Goal: Ask a question: Seek information or help from site administrators or community

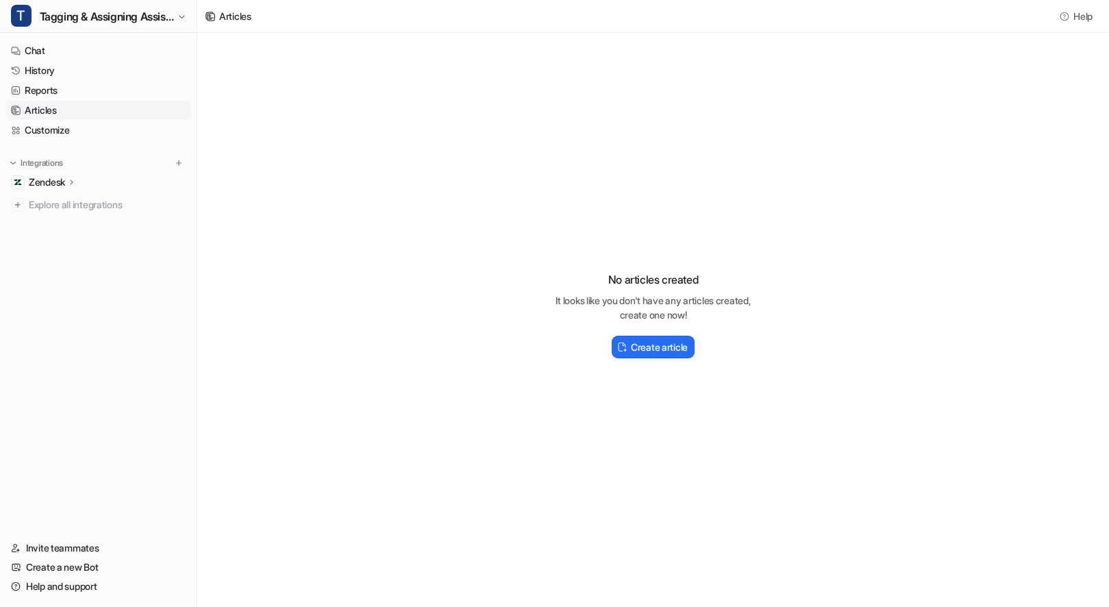
click at [149, 23] on span "Tagging & Assigning Assistant" at bounding box center [107, 16] width 134 height 19
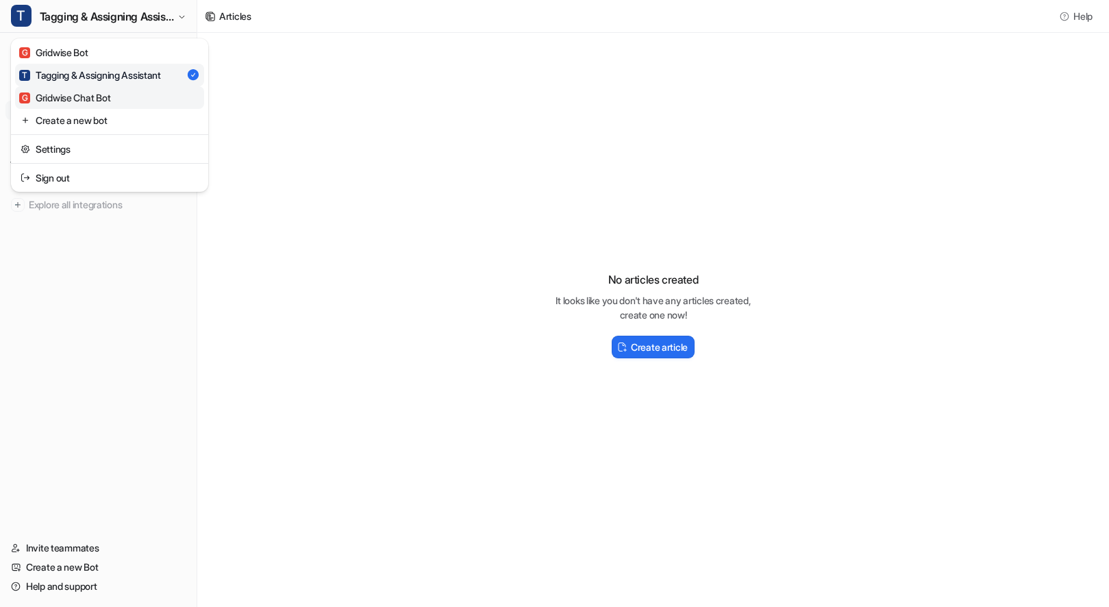
click at [133, 100] on link "G Gridwise Chat Bot" at bounding box center [109, 97] width 189 height 23
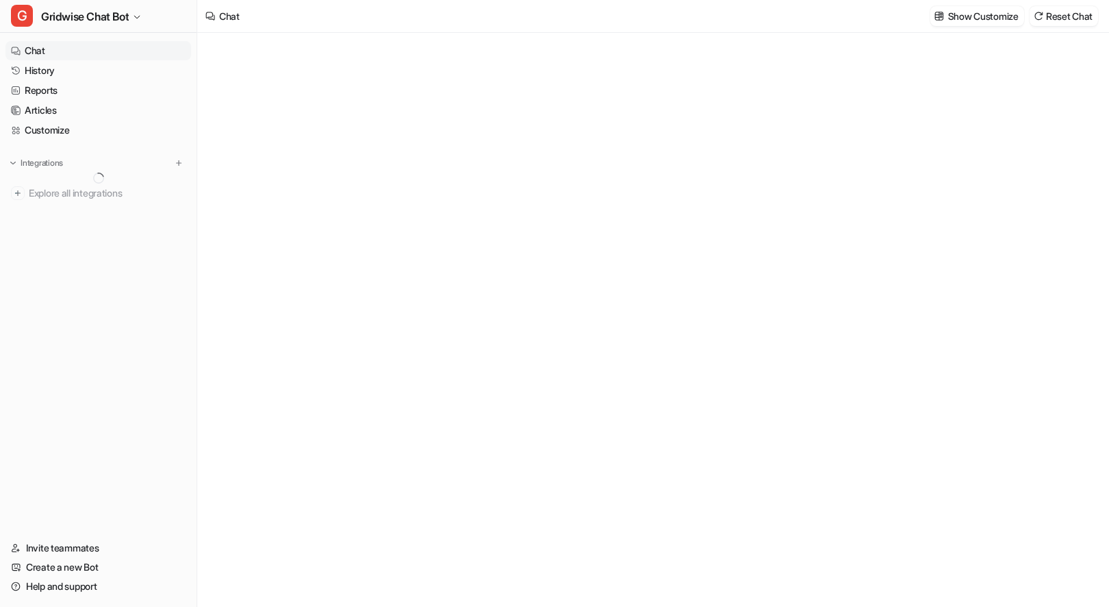
type textarea "**********"
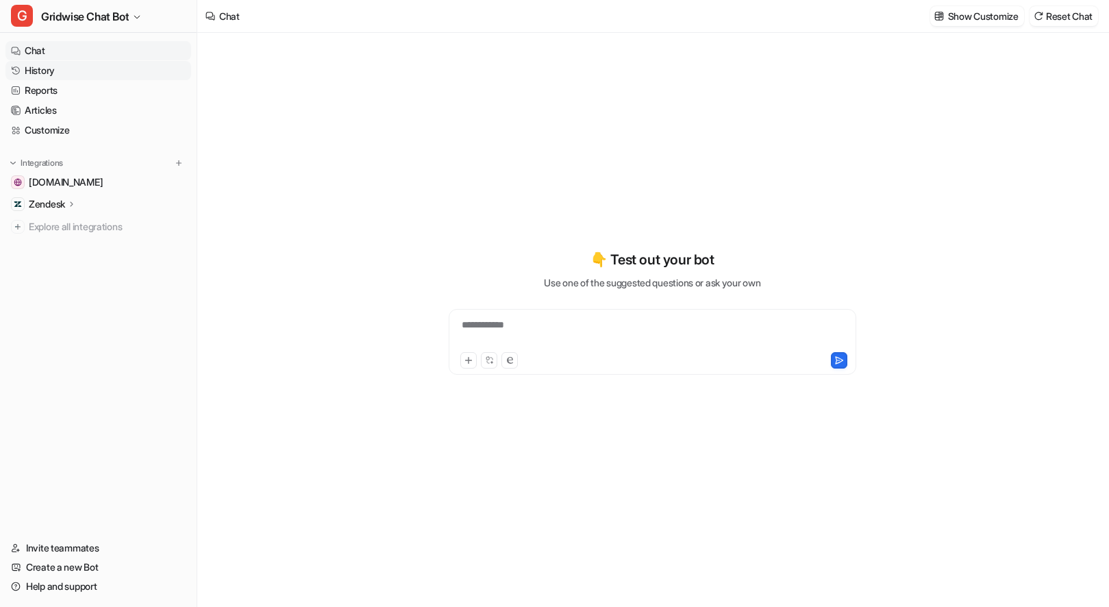
click at [50, 69] on link "History" at bounding box center [98, 70] width 186 height 19
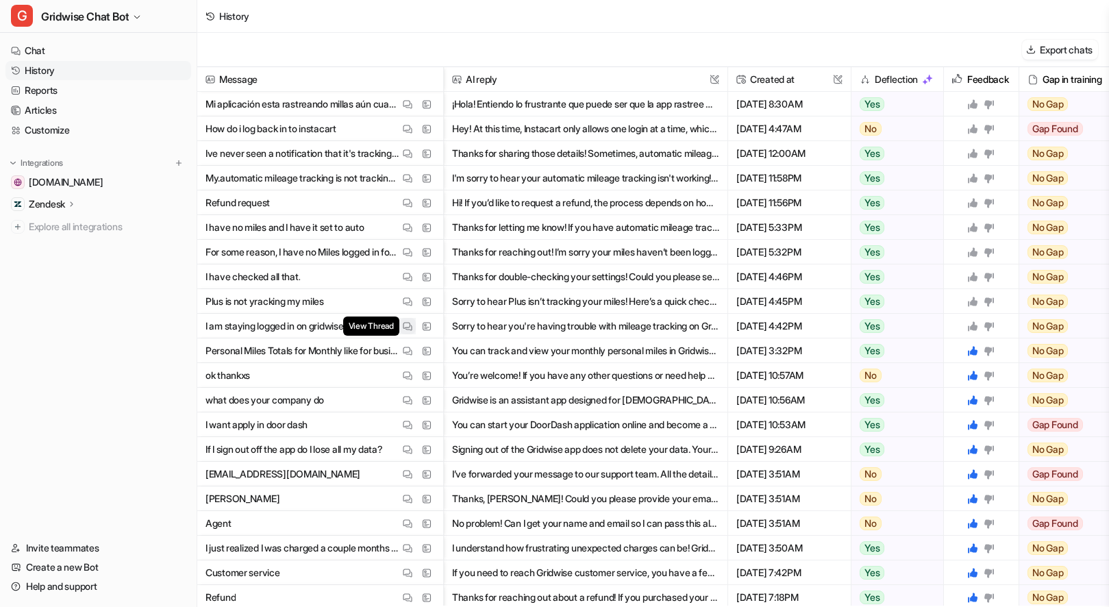
click at [410, 325] on img at bounding box center [408, 326] width 10 height 10
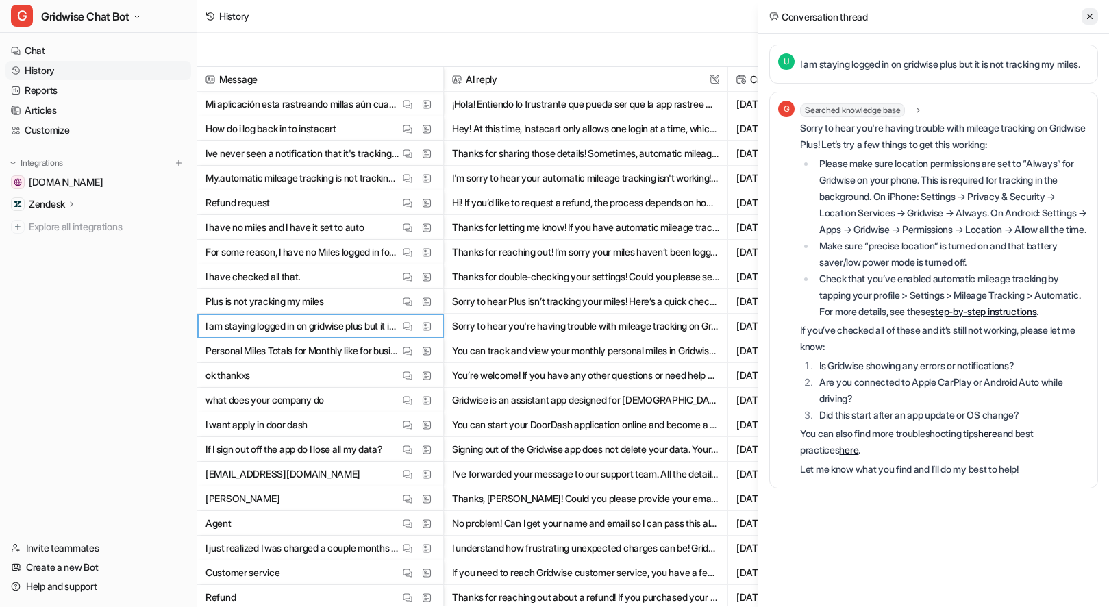
click at [1089, 13] on icon at bounding box center [1090, 17] width 10 height 10
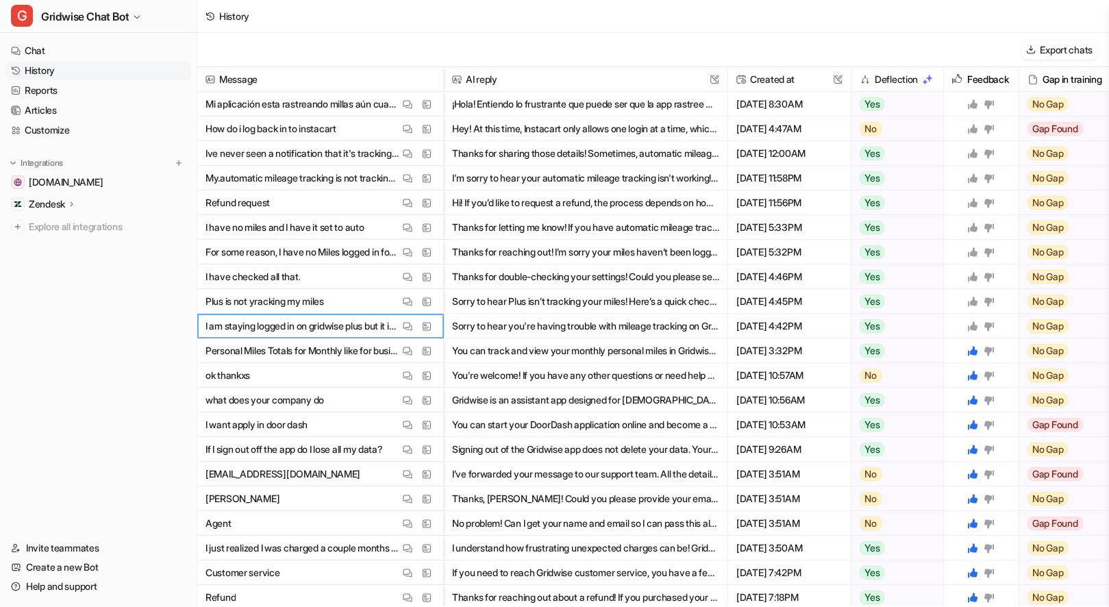
click at [973, 324] on icon at bounding box center [973, 326] width 10 height 10
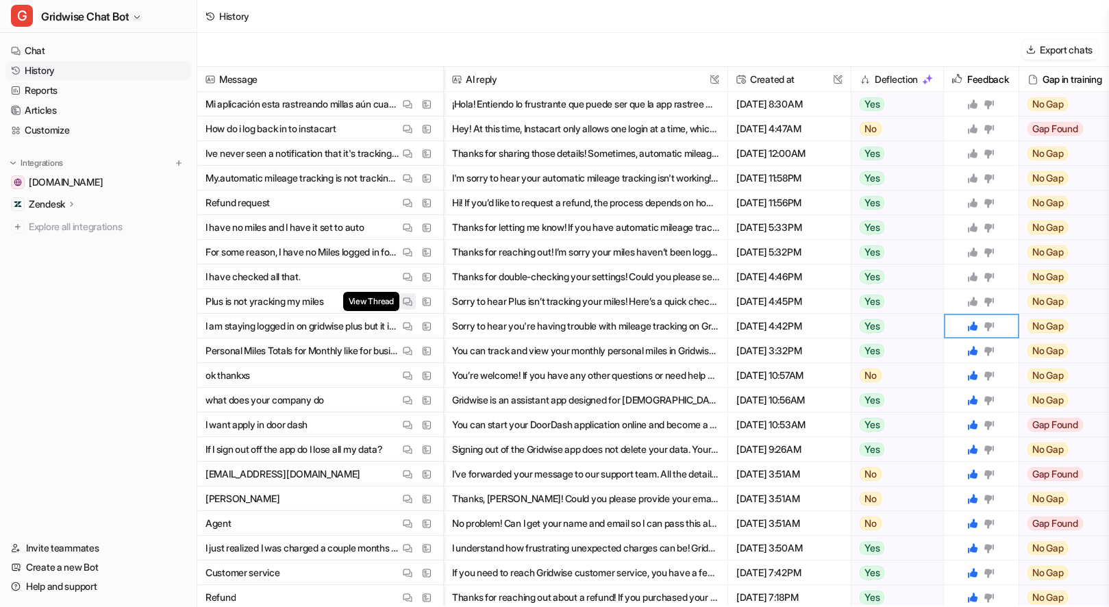
click at [408, 301] on img at bounding box center [408, 302] width 10 height 10
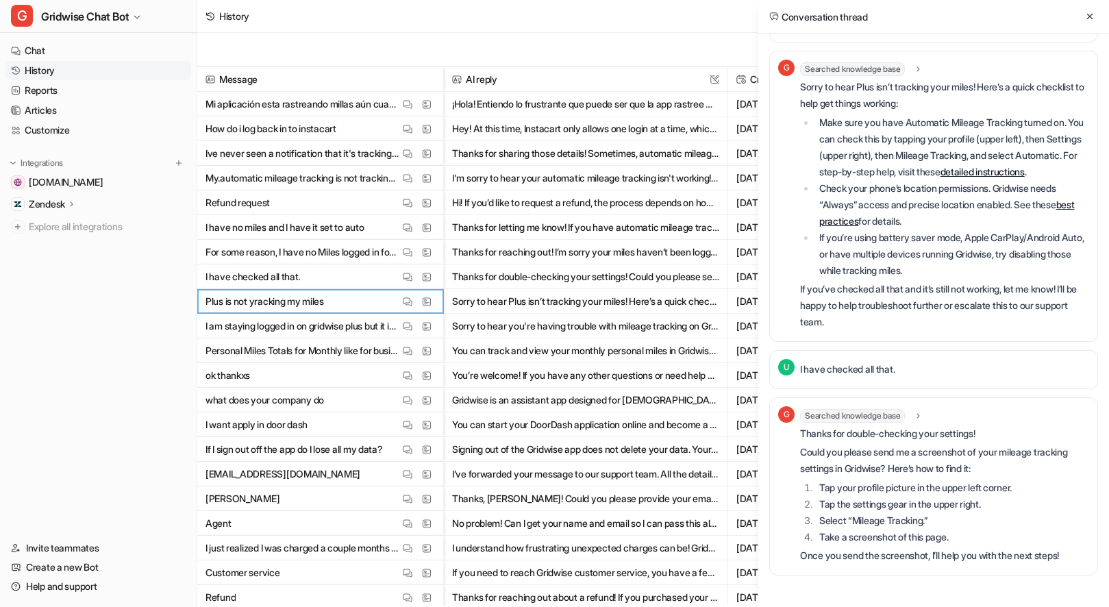
scroll to position [58, 0]
click at [1090, 17] on icon at bounding box center [1089, 16] width 5 height 5
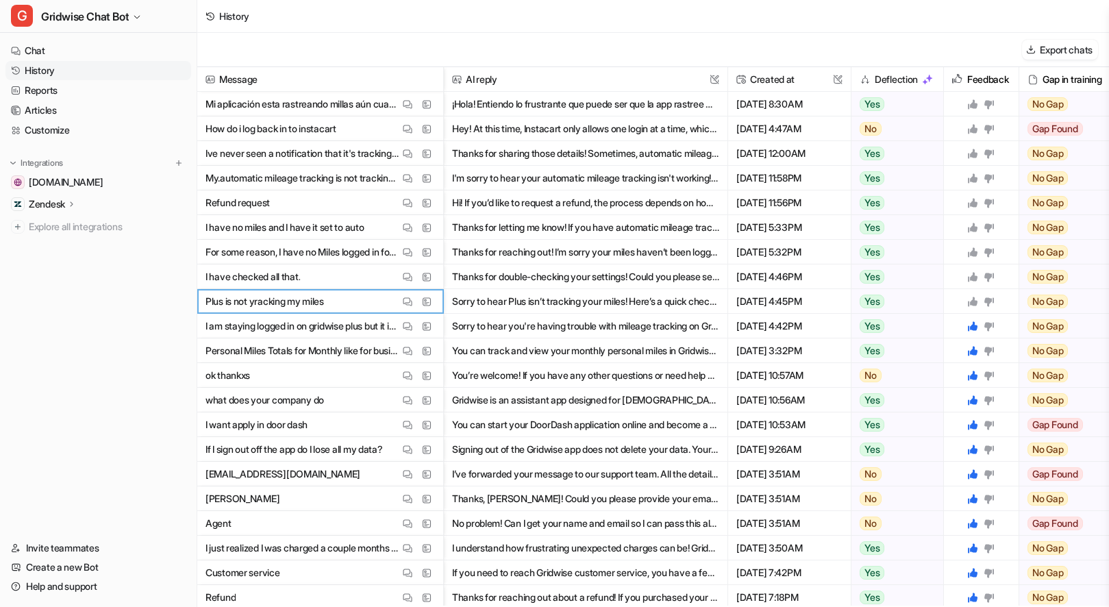
click at [972, 301] on icon at bounding box center [973, 302] width 10 height 10
click at [976, 275] on icon at bounding box center [972, 276] width 11 height 11
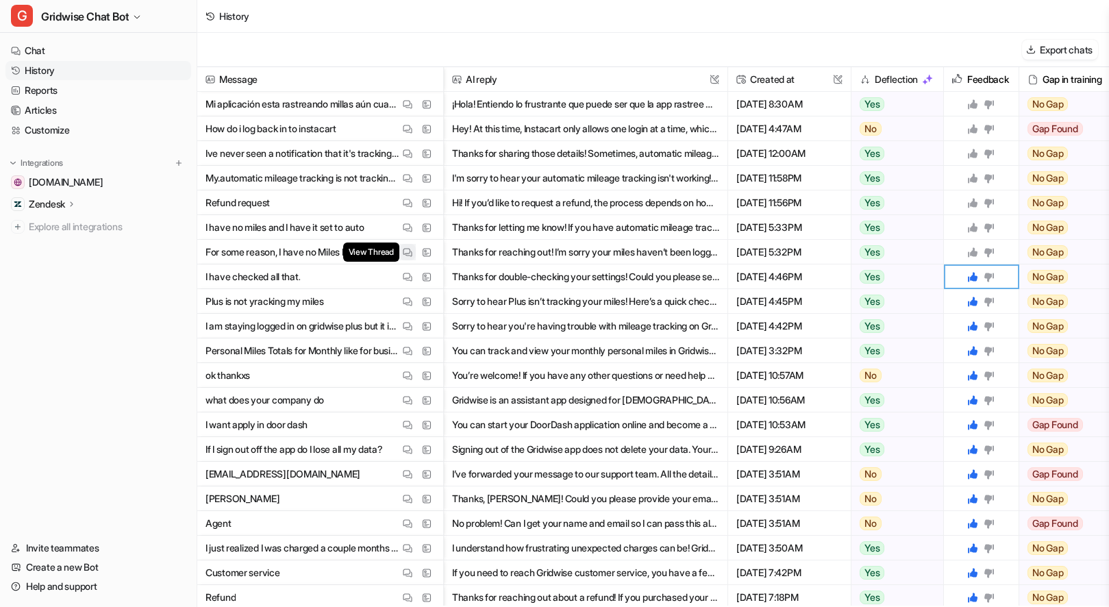
click at [410, 254] on img at bounding box center [408, 252] width 10 height 10
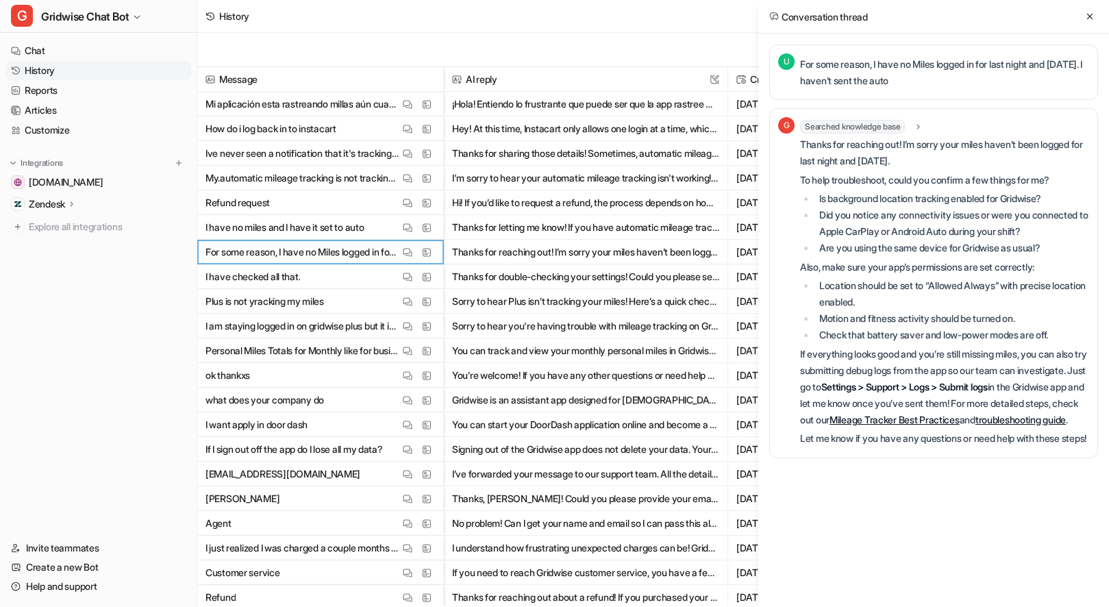
scroll to position [0, 0]
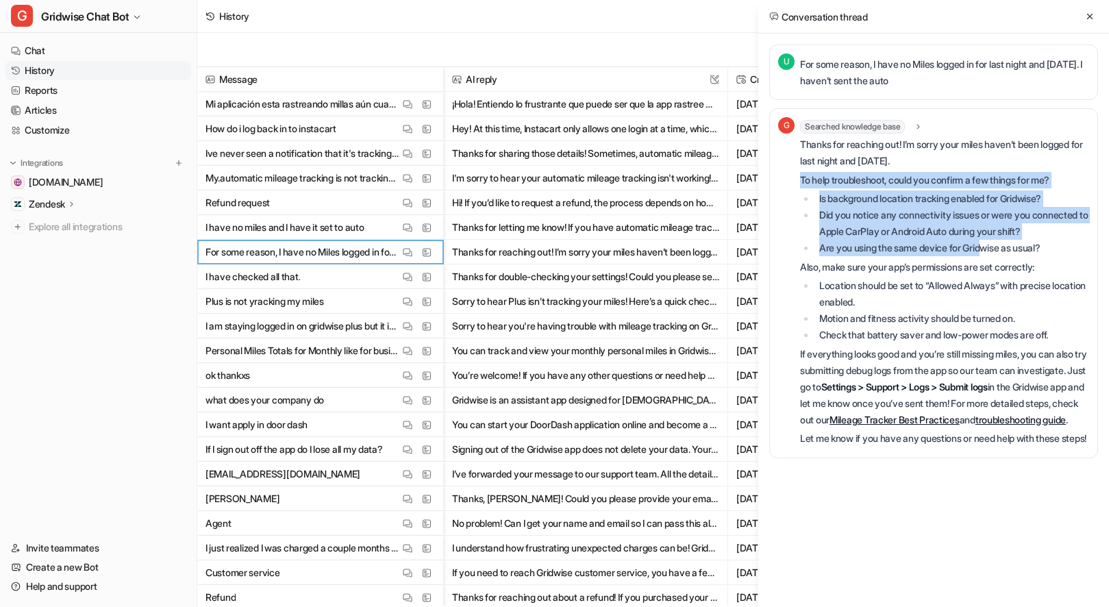
drag, startPoint x: 832, startPoint y: 169, endPoint x: 989, endPoint y: 269, distance: 185.7
click at [989, 268] on div "Thanks for reaching out! I’m sorry your miles haven’t been logged for last nigh…" at bounding box center [944, 291] width 289 height 310
click at [989, 256] on li "Are you using the same device for Gridwise as usual?" at bounding box center [952, 248] width 274 height 16
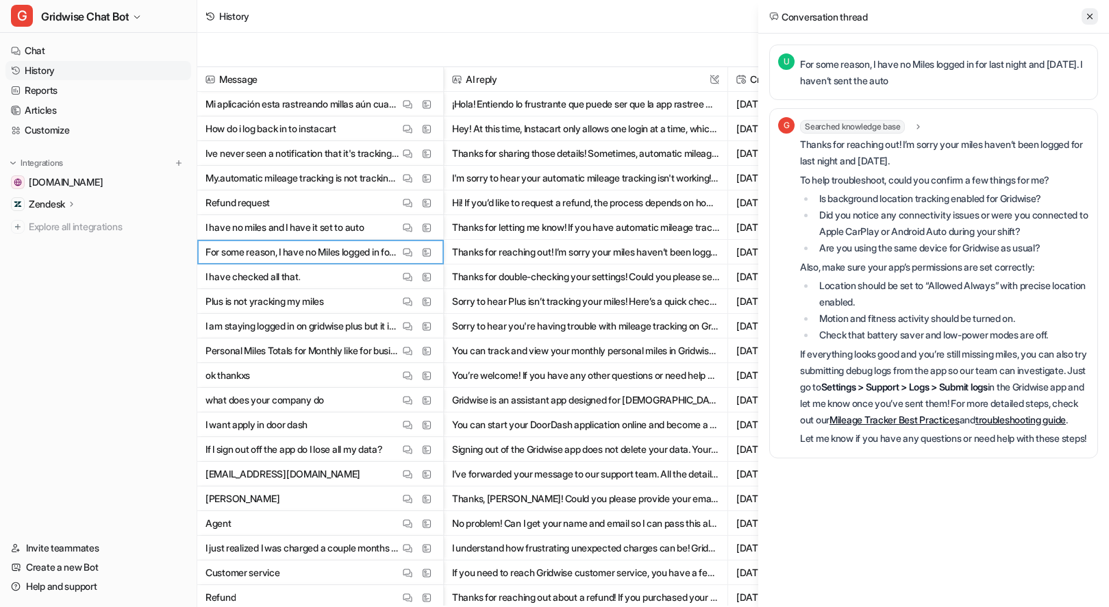
click at [1088, 12] on icon at bounding box center [1090, 17] width 10 height 10
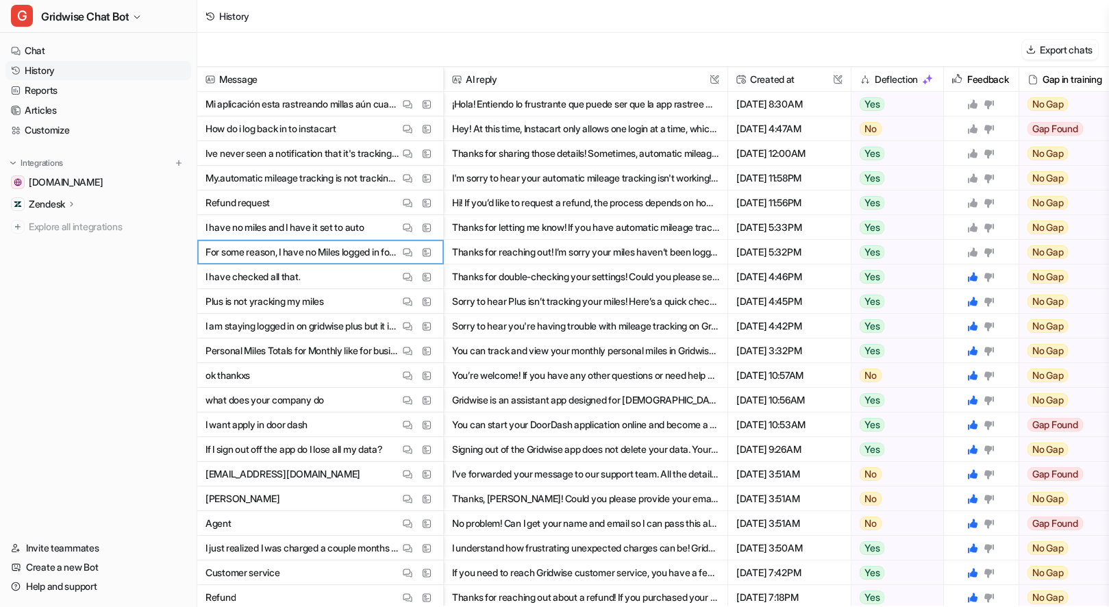
click at [970, 251] on icon at bounding box center [972, 252] width 11 height 11
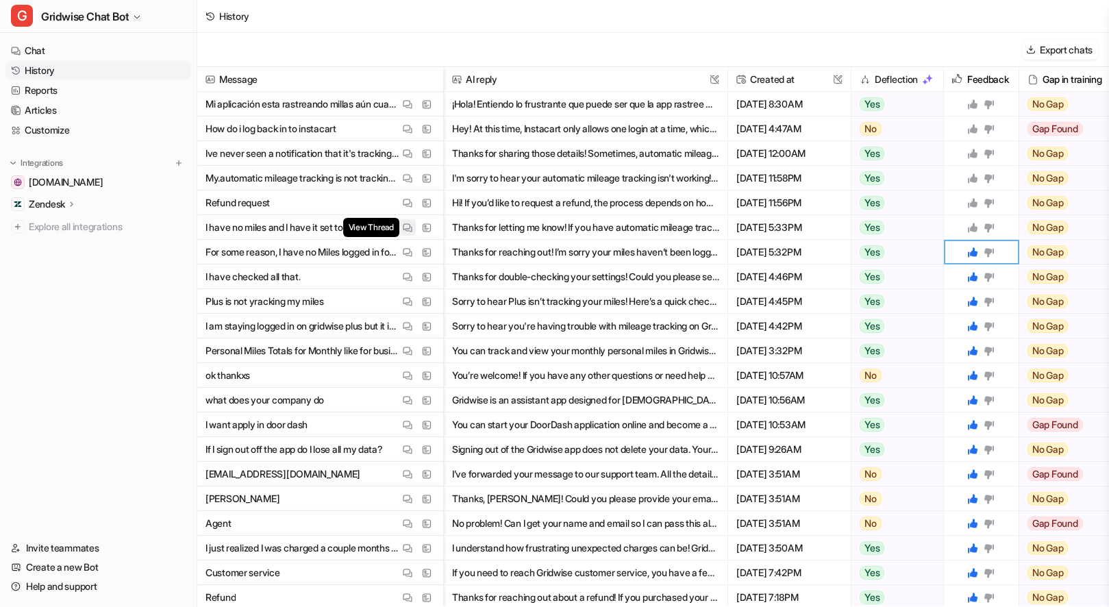
click at [400, 223] on button "View Thread" at bounding box center [407, 227] width 16 height 16
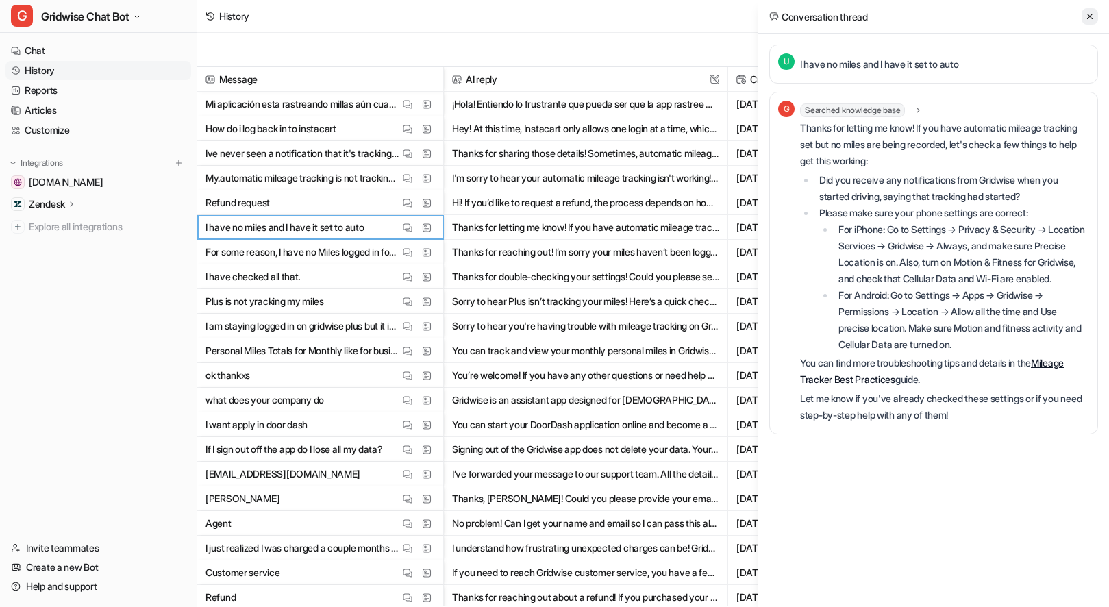
click at [1089, 16] on icon at bounding box center [1090, 17] width 10 height 10
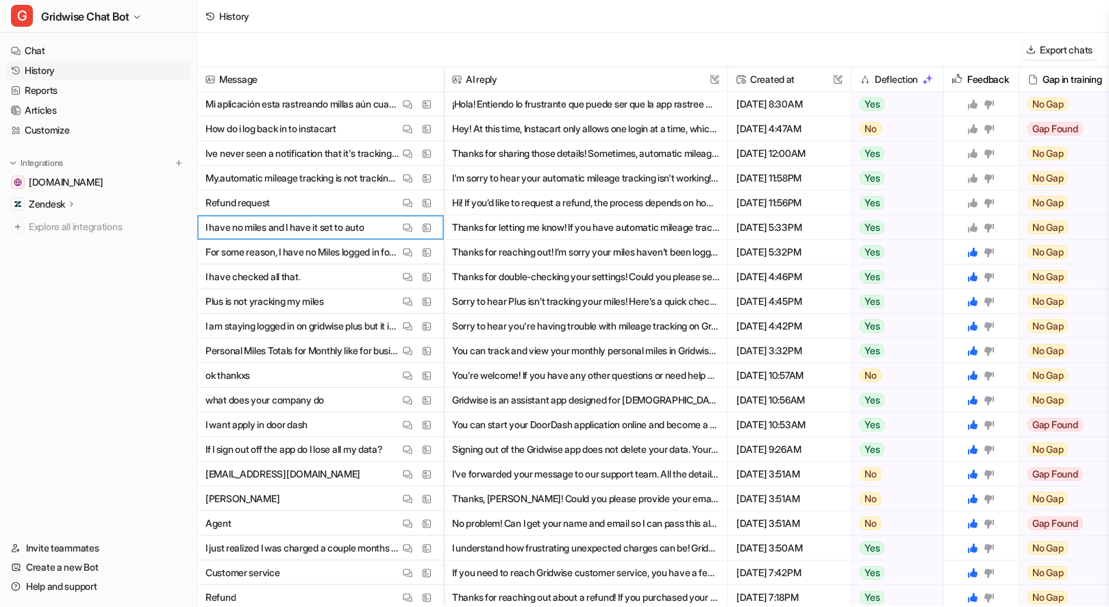
click at [969, 230] on icon at bounding box center [973, 228] width 10 height 10
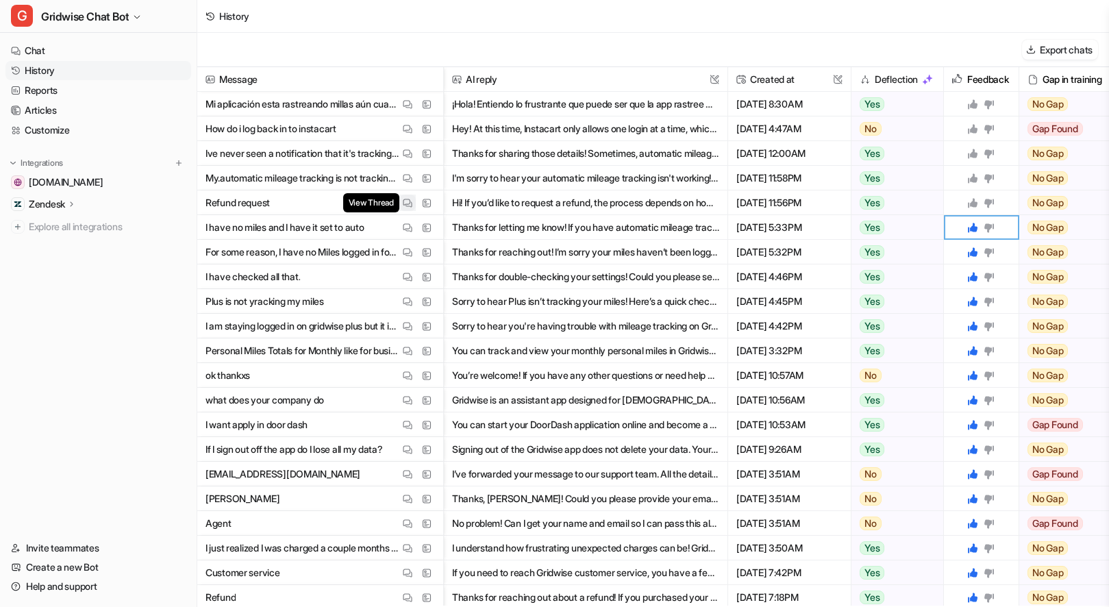
click at [411, 199] on img at bounding box center [408, 203] width 10 height 10
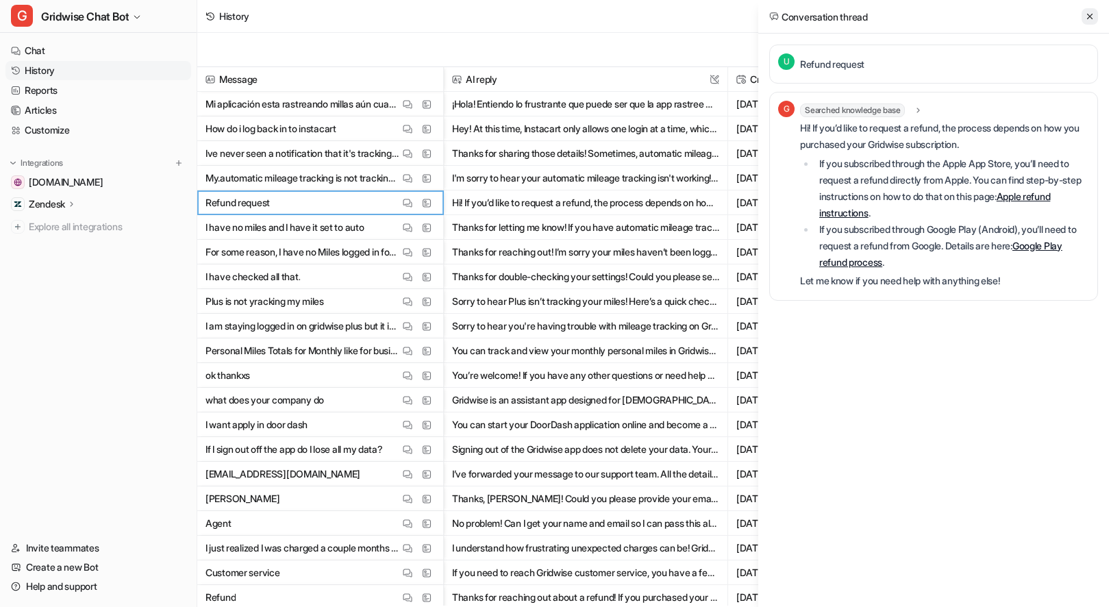
click at [1089, 14] on icon at bounding box center [1089, 16] width 5 height 5
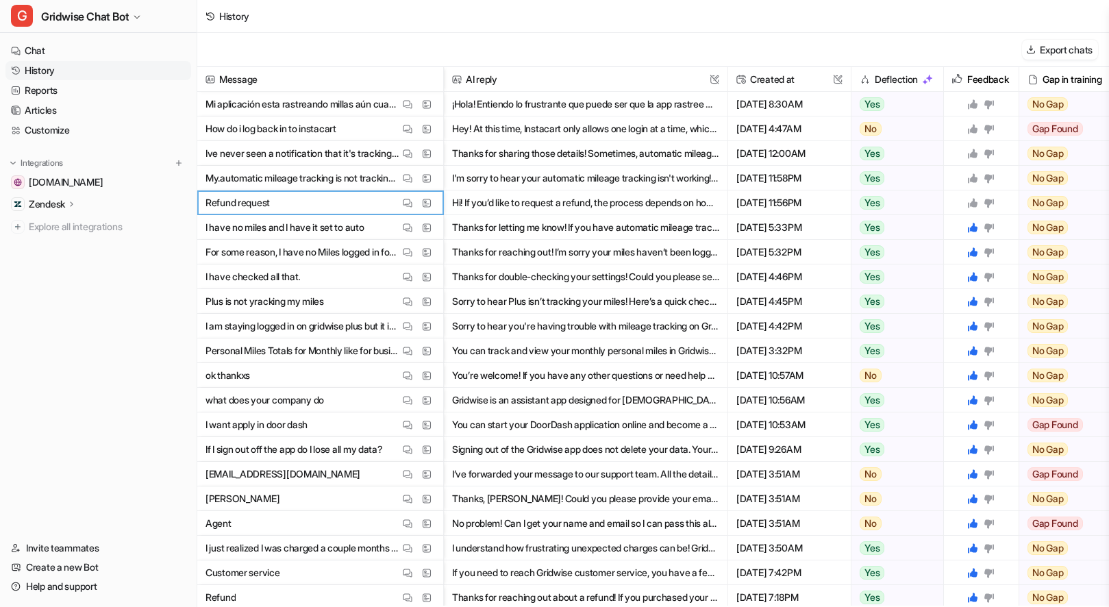
click at [975, 208] on div at bounding box center [982, 202] width 64 height 24
click at [973, 203] on icon at bounding box center [973, 203] width 10 height 10
click at [405, 172] on button "View Thread" at bounding box center [407, 178] width 16 height 16
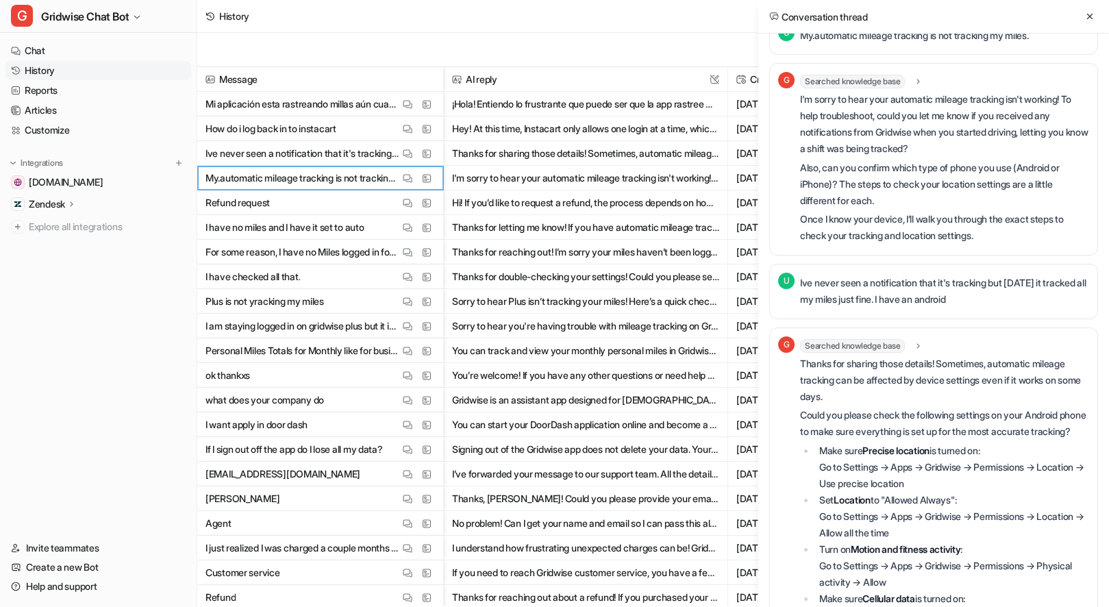
scroll to position [30, 0]
drag, startPoint x: 883, startPoint y: 286, endPoint x: 1013, endPoint y: 298, distance: 130.8
click at [1013, 298] on p "Ive never seen a notification that it's tracking but [DATE] it tracked all my m…" at bounding box center [944, 289] width 289 height 33
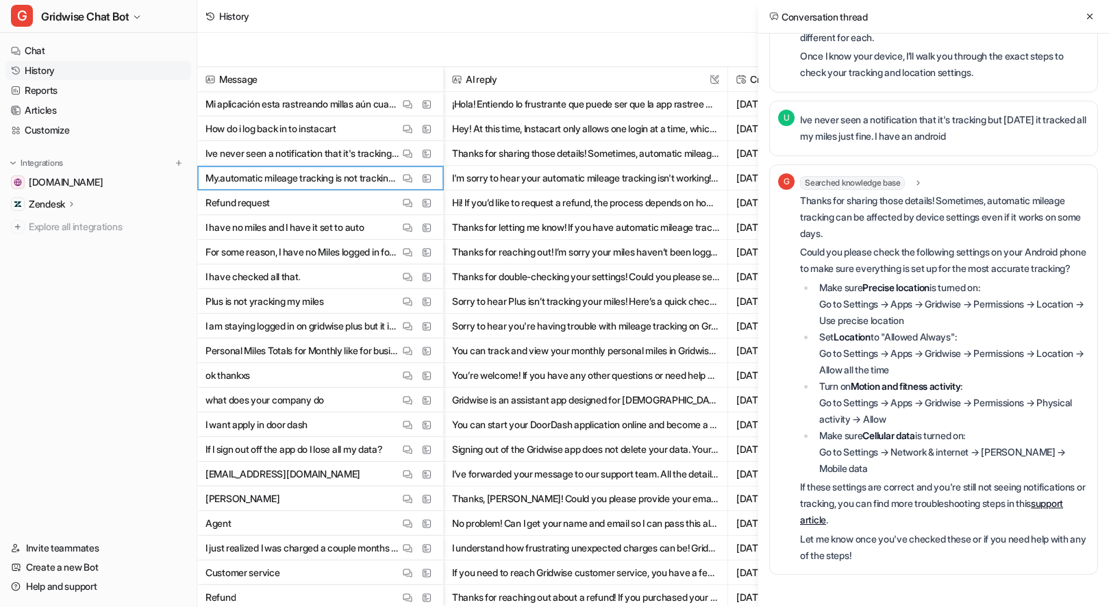
scroll to position [0, 0]
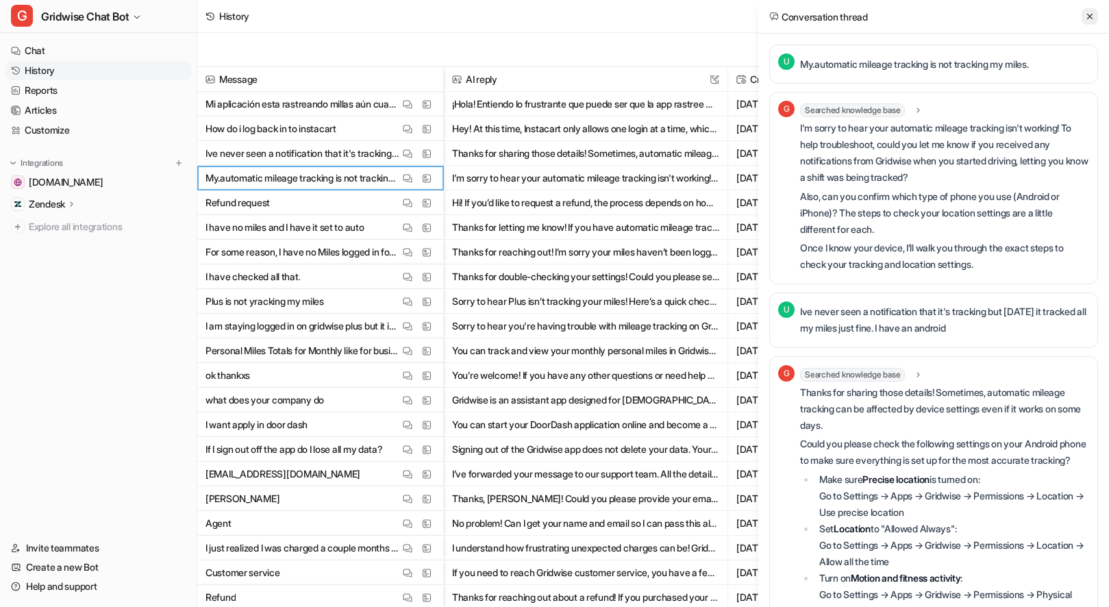
click at [1091, 16] on icon at bounding box center [1089, 16] width 5 height 5
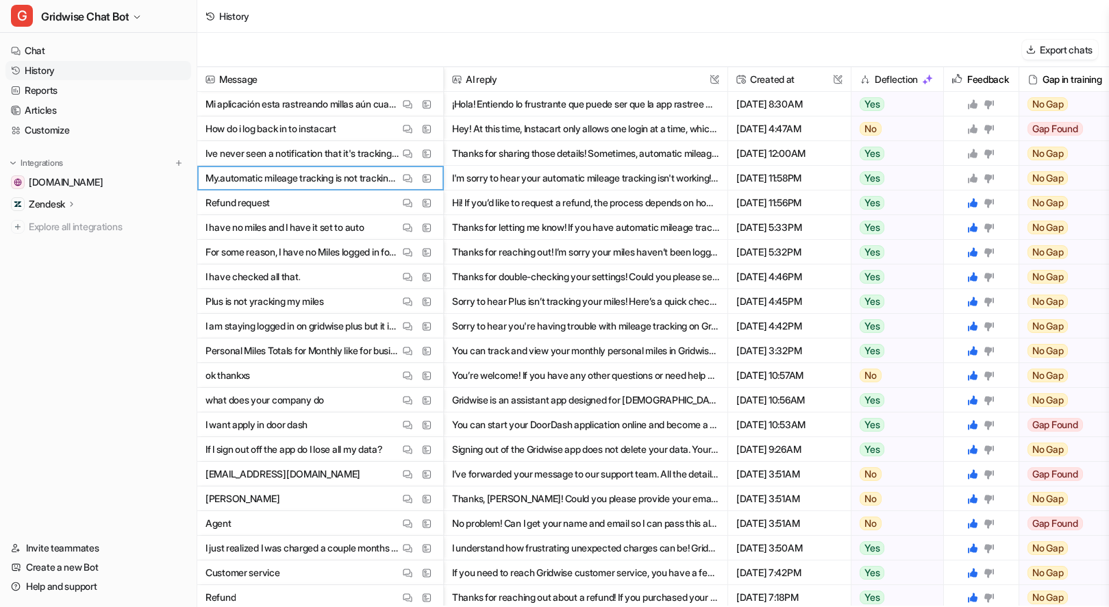
click at [974, 175] on icon at bounding box center [973, 178] width 10 height 10
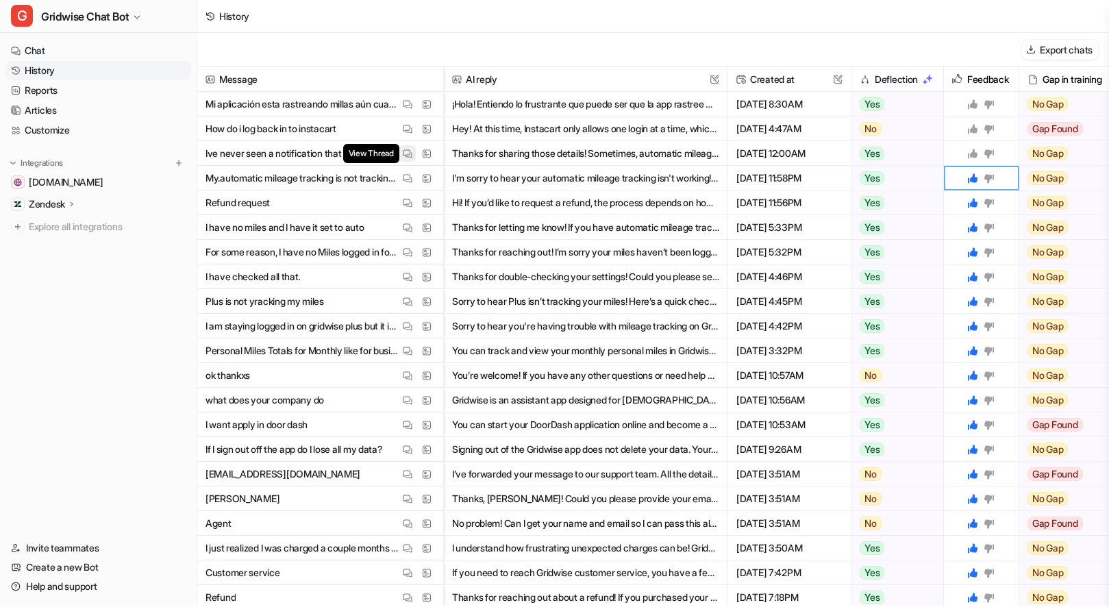
click at [397, 152] on span "View Thread" at bounding box center [371, 153] width 56 height 19
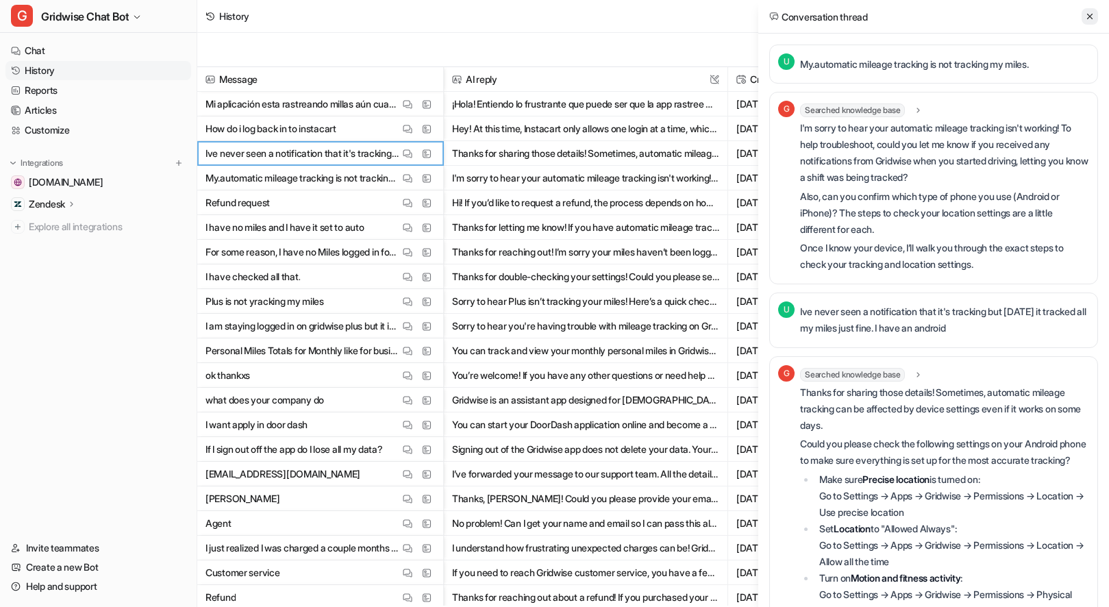
click at [1084, 12] on button at bounding box center [1090, 16] width 16 height 16
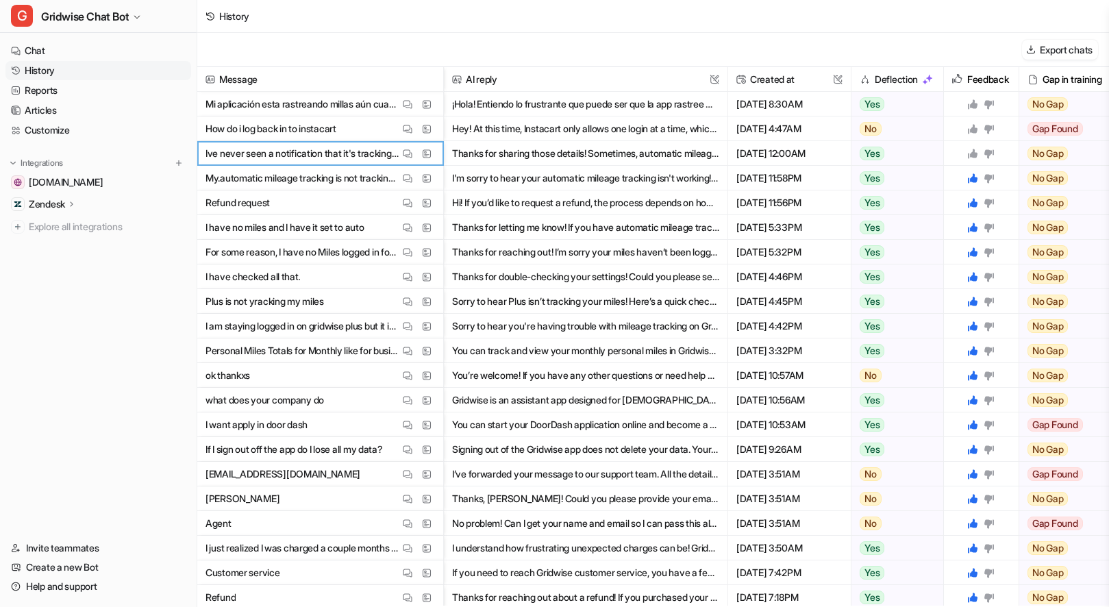
click at [975, 152] on icon at bounding box center [973, 154] width 10 height 10
click at [407, 127] on img at bounding box center [408, 129] width 10 height 10
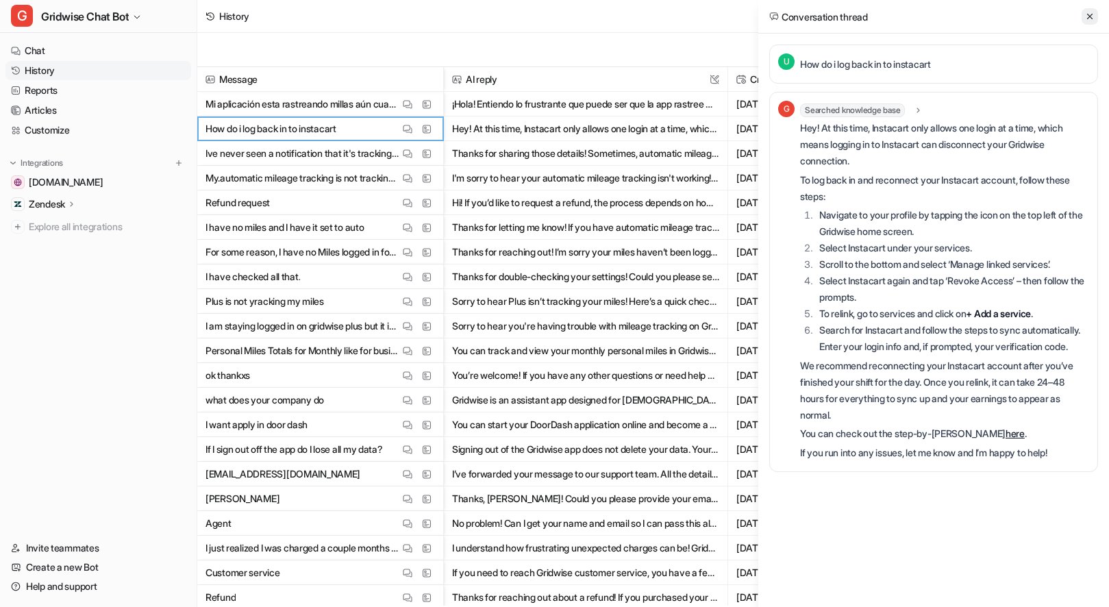
click at [1089, 12] on icon at bounding box center [1090, 17] width 10 height 10
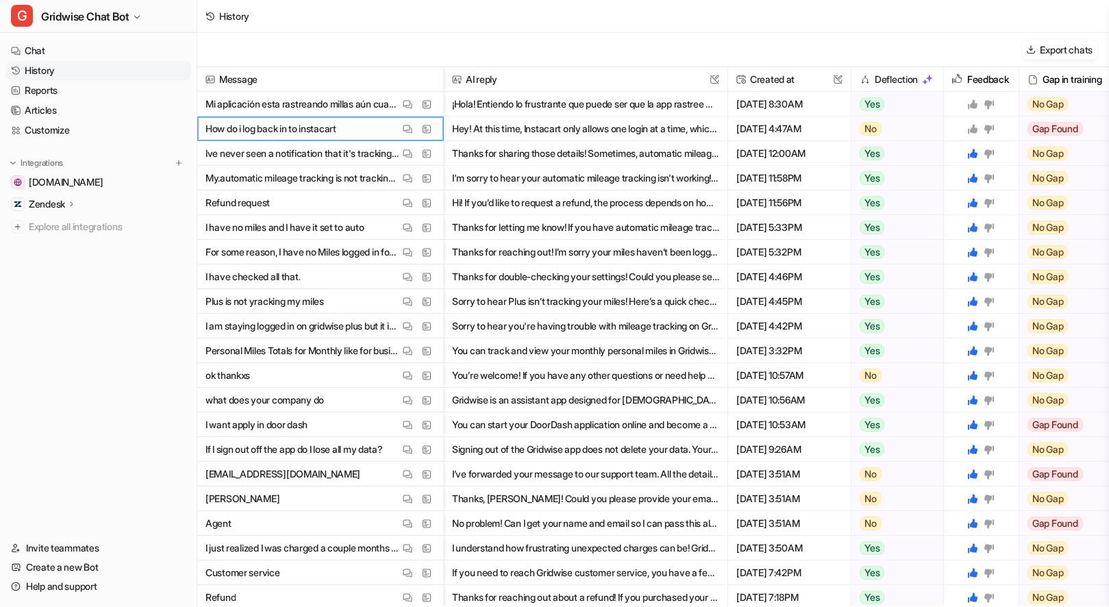
click at [969, 133] on icon at bounding box center [973, 129] width 10 height 10
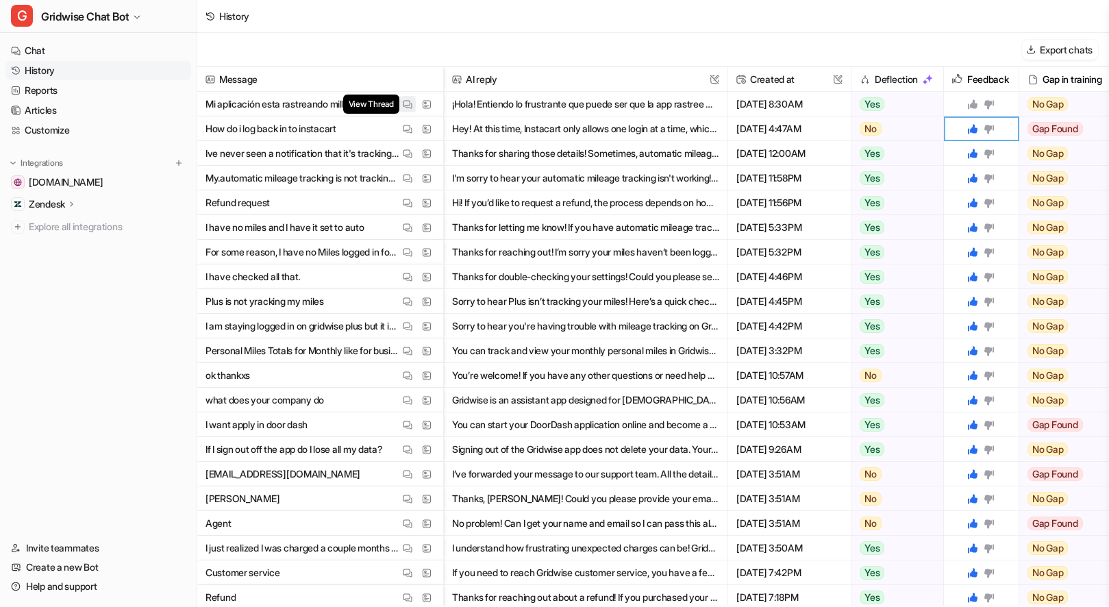
click at [404, 101] on img at bounding box center [408, 104] width 10 height 10
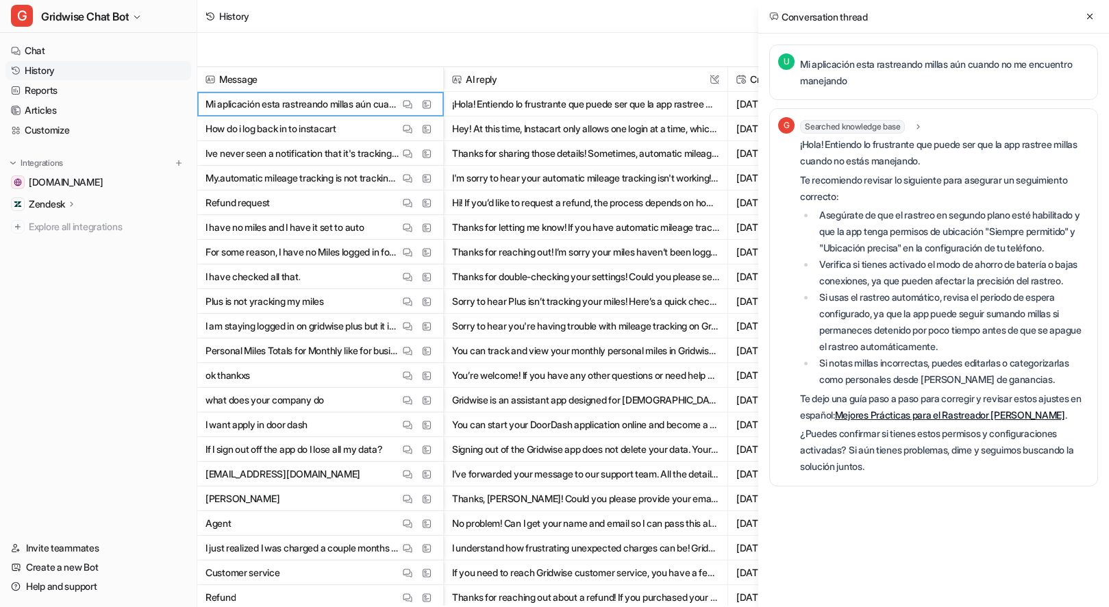
click at [892, 69] on p "Mi aplicación esta rastreando millas aún cuando no me encuentro manejando" at bounding box center [944, 72] width 289 height 33
copy div "Mi aplicación esta rastreando millas aún cuando no me encuentro manejando G"
click at [957, 249] on li "Asegúrate de que el rastreo en segundo plano esté habilitado y que la app tenga…" at bounding box center [952, 231] width 274 height 49
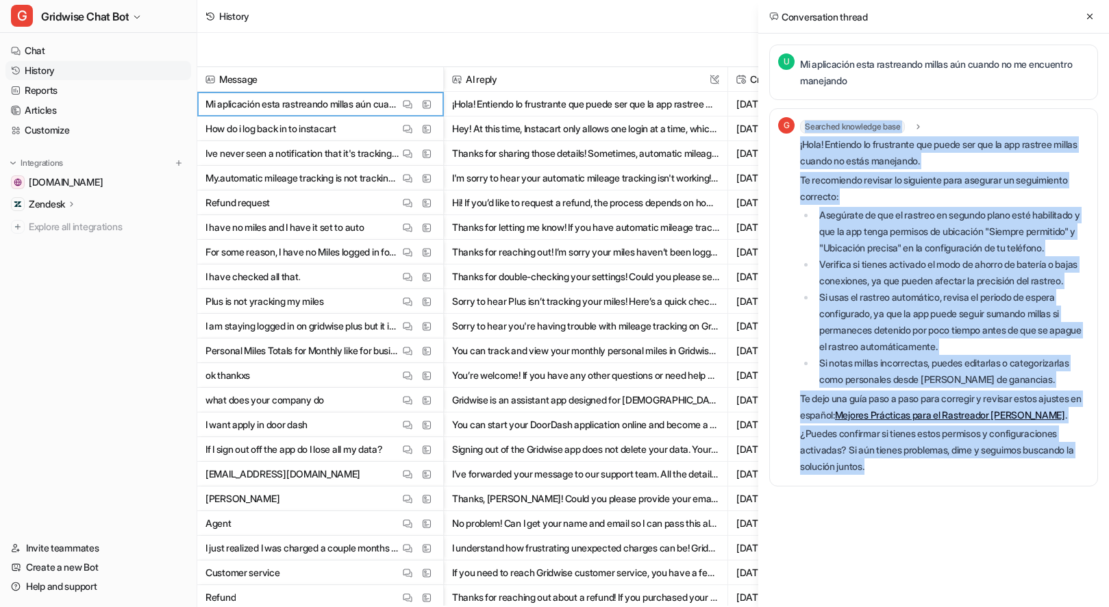
drag, startPoint x: 920, startPoint y: 497, endPoint x: 796, endPoint y: 143, distance: 375.3
click at [796, 143] on div "G Searched knowledge base search_queries : "app tracking miles when not driving…" at bounding box center [933, 297] width 311 height 360
click at [811, 153] on p "¡Hola! Entiendo lo frustrante que puede ser que la app rastree millas cuando no…" at bounding box center [944, 152] width 289 height 33
drag, startPoint x: 799, startPoint y: 144, endPoint x: 974, endPoint y: 497, distance: 394.7
click at [974, 478] on div "G Searched knowledge base search_queries : "app tracking miles when not driving…" at bounding box center [933, 297] width 311 height 360
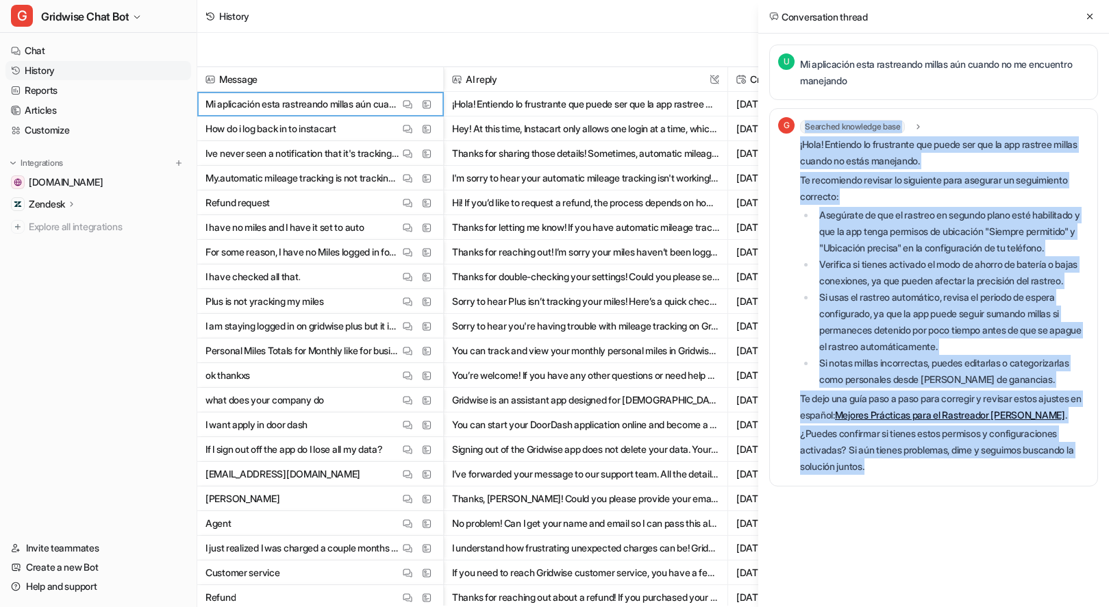
copy div "Loremips dolorsita cons adipis_elitsed : "doe temporin utlab etdo mag aliquae,a…"
click at [1094, 12] on icon at bounding box center [1090, 17] width 10 height 10
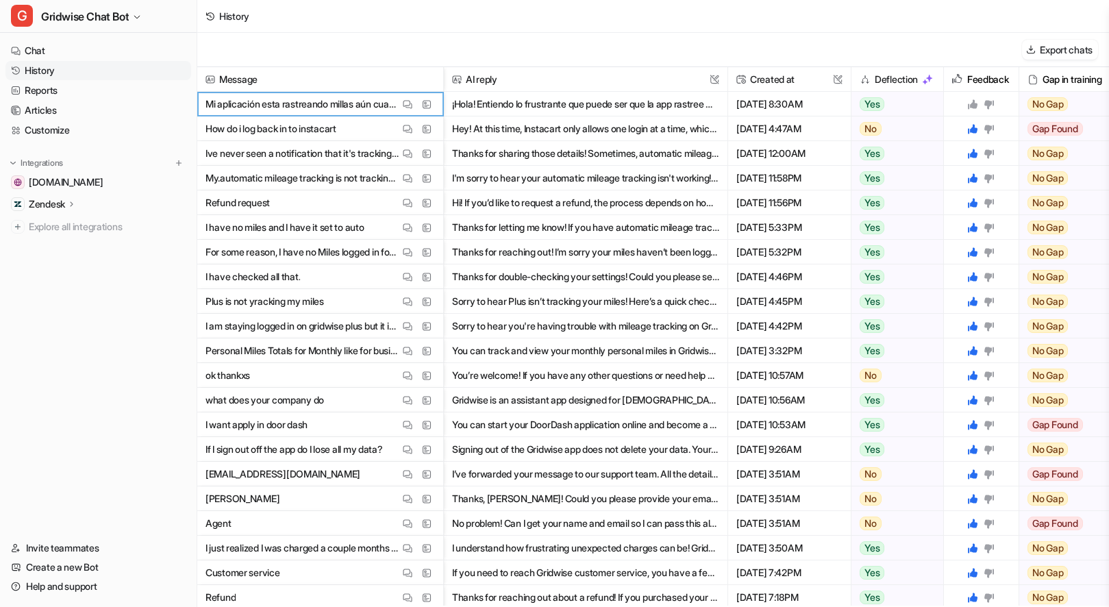
click at [974, 102] on icon at bounding box center [973, 104] width 10 height 10
